Goal: Navigation & Orientation: Find specific page/section

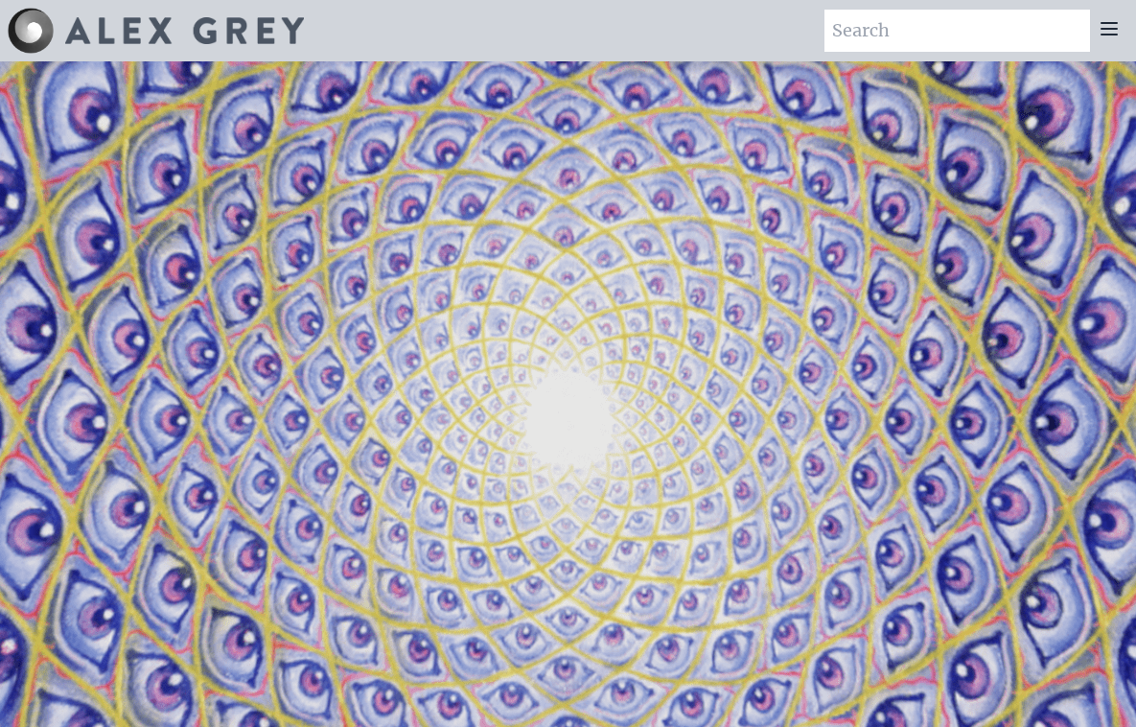
click at [1105, 26] on icon at bounding box center [1109, 28] width 23 height 23
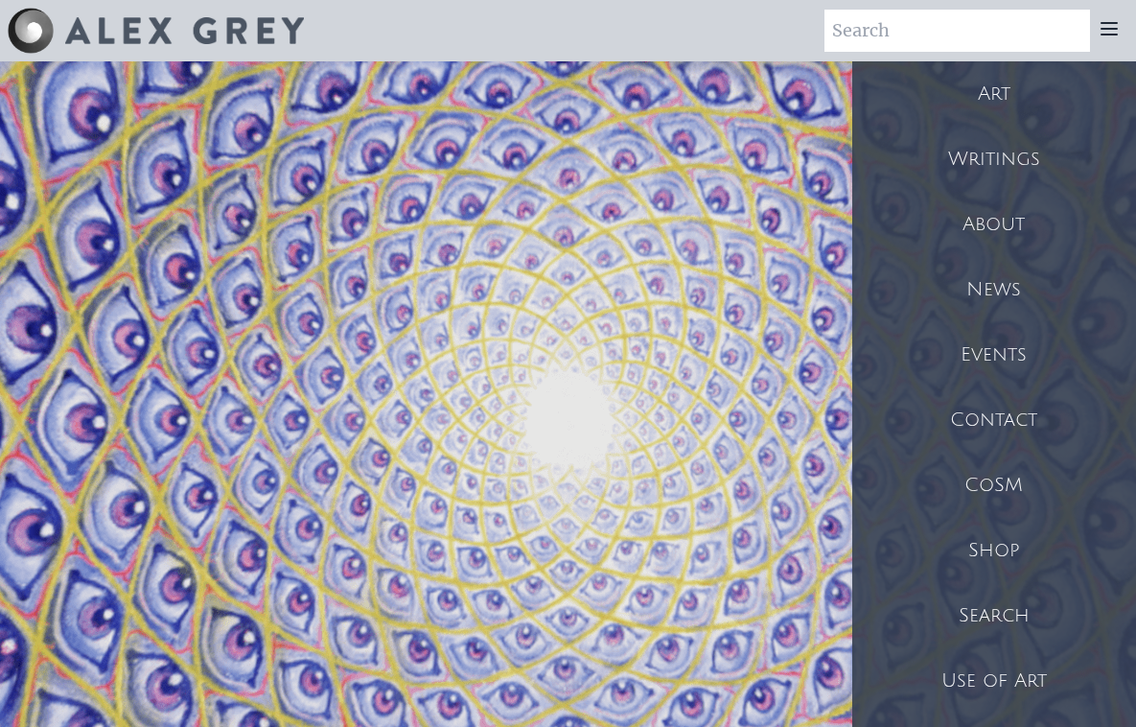
click at [999, 543] on div "Shop" at bounding box center [994, 550] width 284 height 65
